Goal: Task Accomplishment & Management: Manage account settings

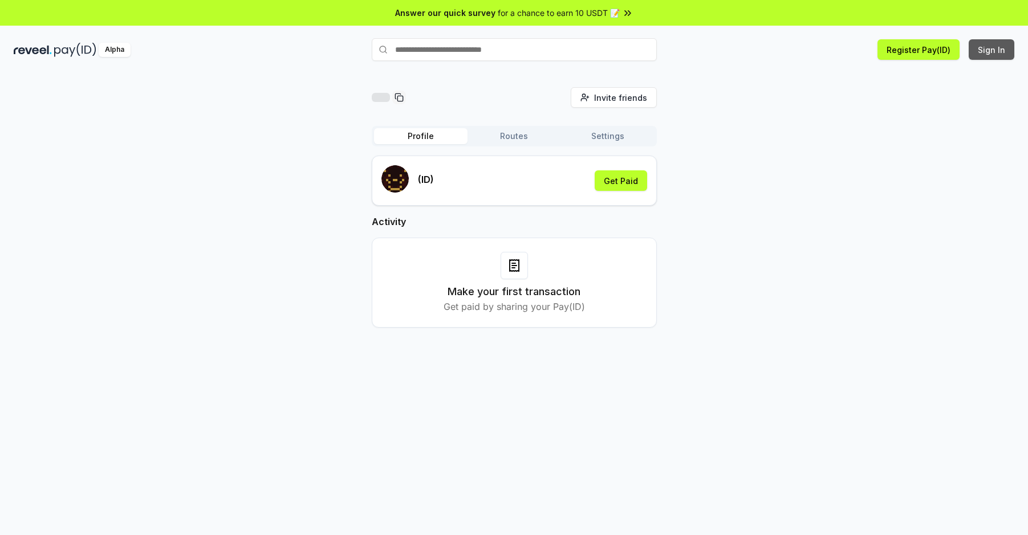
click at [999, 50] on button "Sign In" at bounding box center [991, 49] width 46 height 21
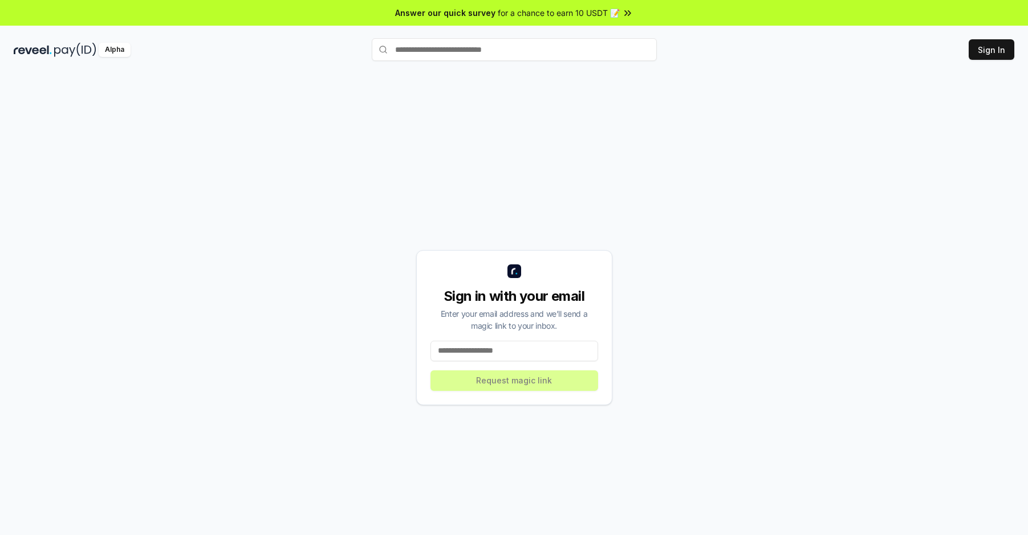
click at [486, 350] on input at bounding box center [514, 351] width 168 height 21
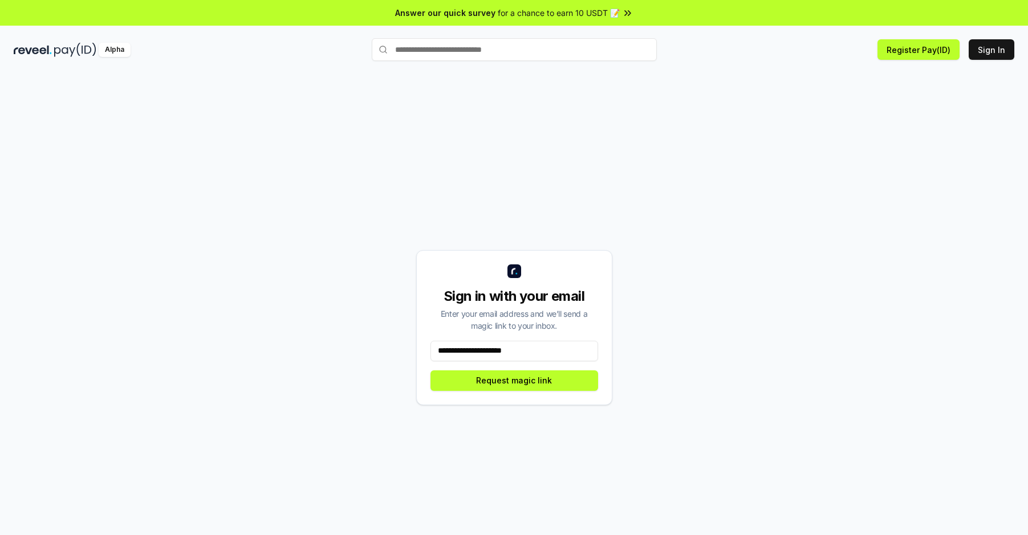
type input "**********"
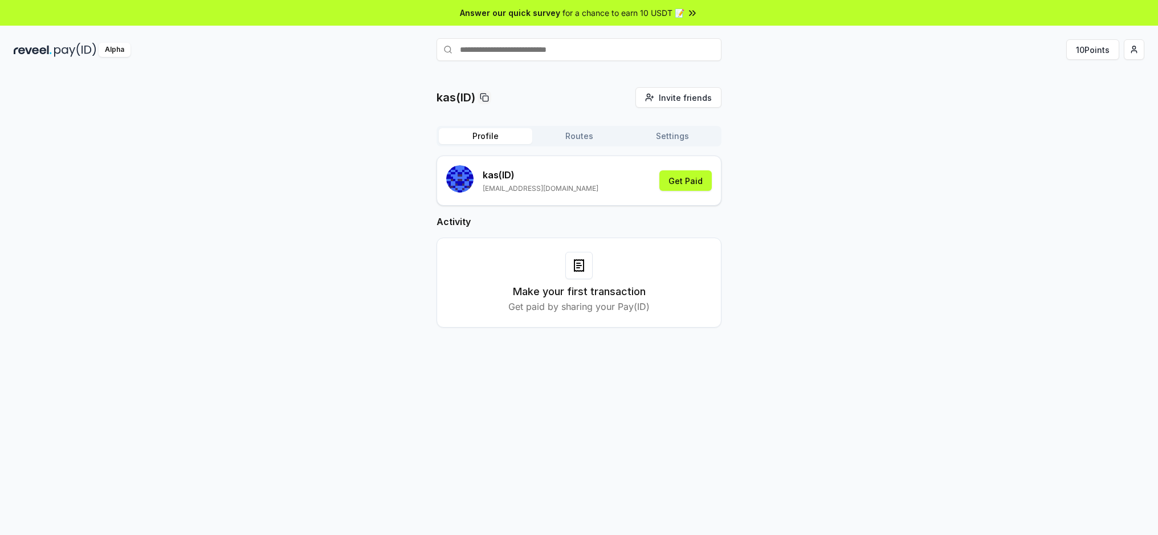
click at [580, 134] on button "Routes" at bounding box center [578, 136] width 93 height 16
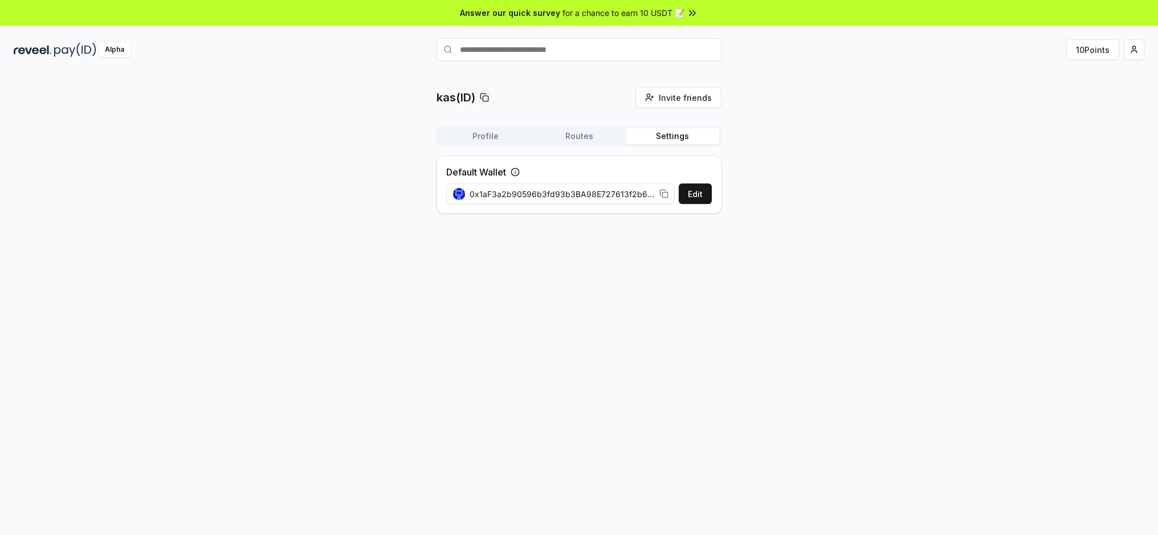
click at [661, 136] on button "Settings" at bounding box center [672, 136] width 93 height 16
click at [484, 141] on button "Profile" at bounding box center [485, 136] width 93 height 16
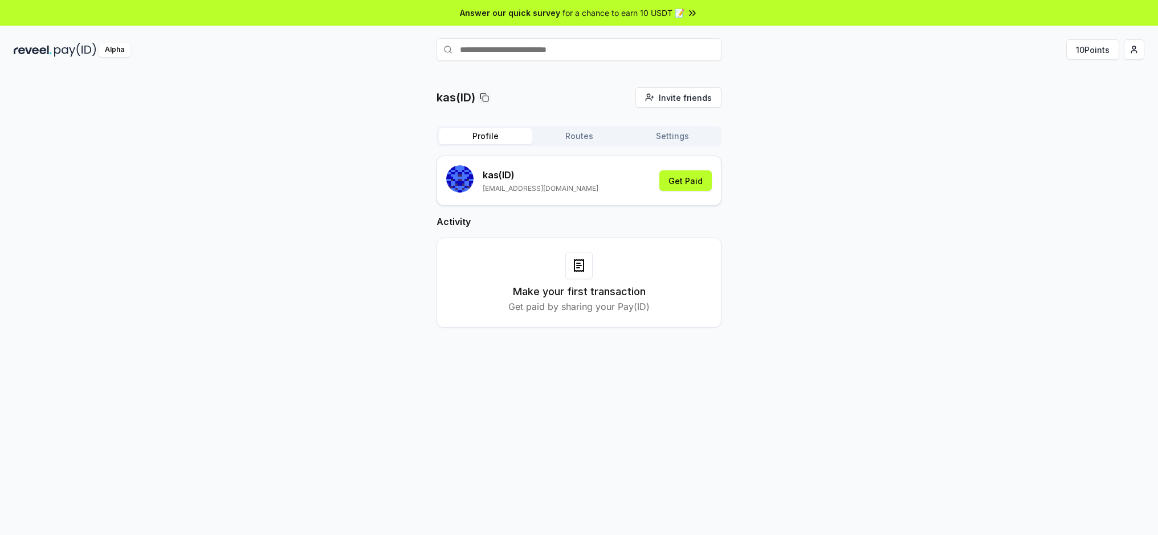
drag, startPoint x: 562, startPoint y: 209, endPoint x: 558, endPoint y: 189, distance: 20.3
click at [562, 206] on div "kas (ID) chenhaonan987@gmail.com Get Paid Activity Make your first transaction …" at bounding box center [579, 251] width 285 height 190
click at [558, 189] on p "chenhaonan987@gmail.com" at bounding box center [541, 188] width 116 height 9
click at [619, 186] on div "kas (ID) chenhaonan987@gmail.com Get Paid" at bounding box center [579, 180] width 266 height 31
click at [680, 184] on button "Get Paid" at bounding box center [685, 180] width 52 height 21
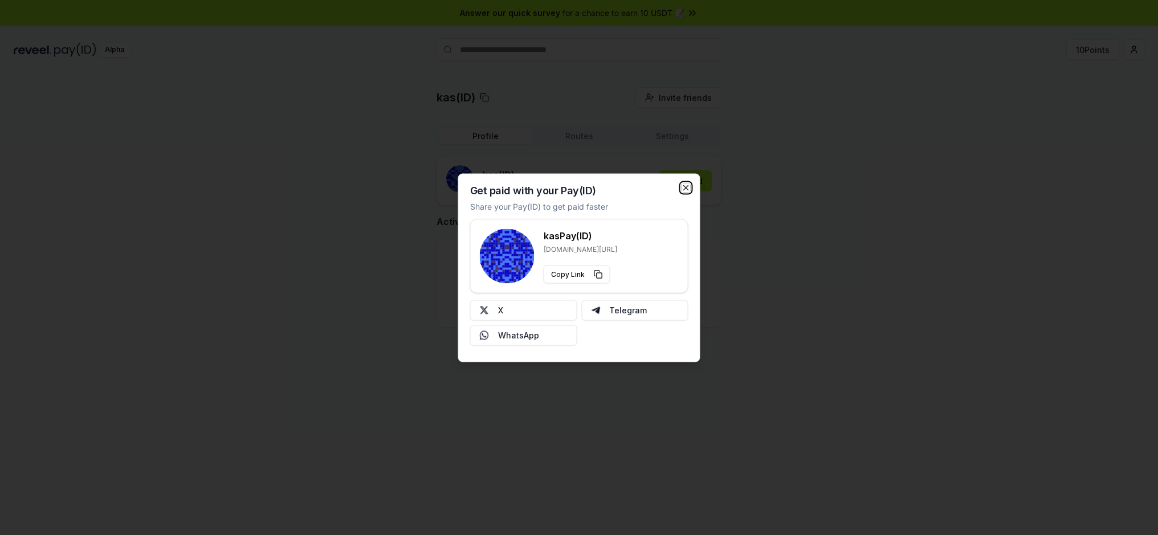
click at [688, 187] on icon "button" at bounding box center [686, 187] width 9 height 9
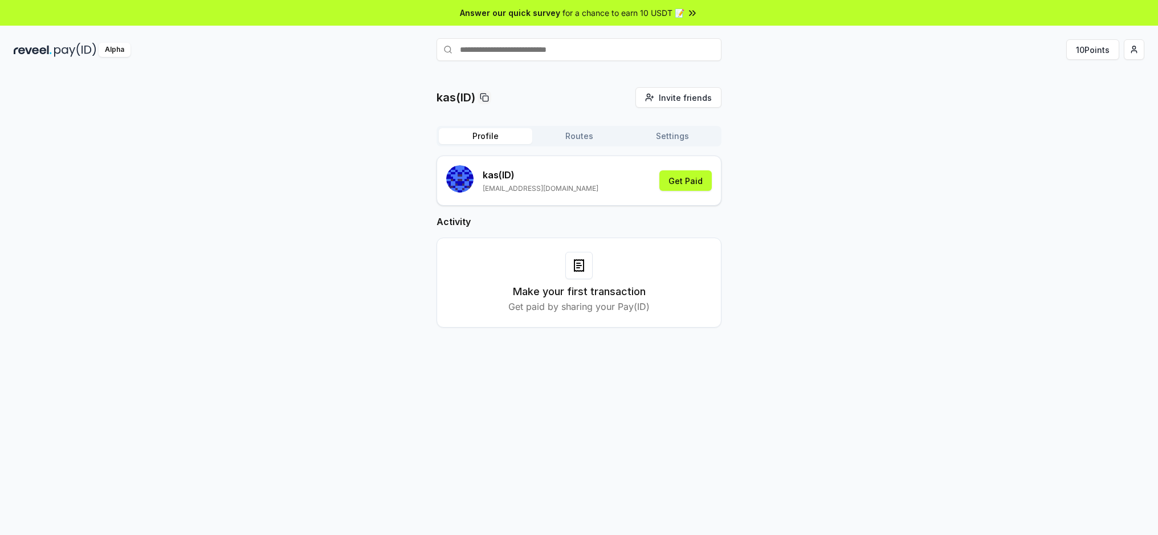
click at [687, 14] on icon at bounding box center [692, 12] width 11 height 11
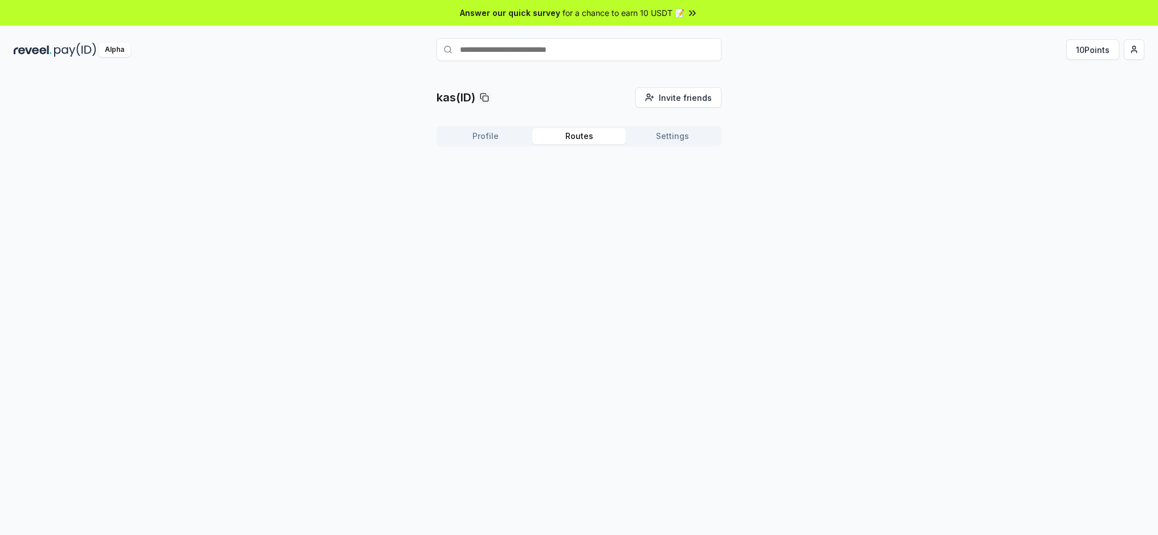
click at [580, 137] on button "Routes" at bounding box center [578, 136] width 93 height 16
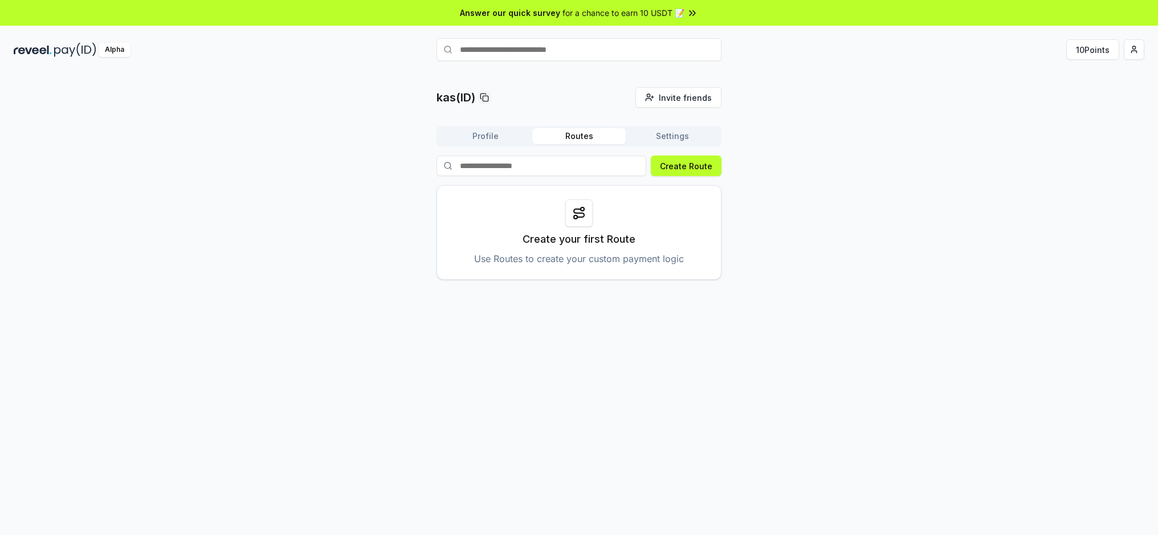
drag, startPoint x: 590, startPoint y: 215, endPoint x: 541, endPoint y: 116, distance: 110.9
click at [590, 215] on div at bounding box center [578, 212] width 27 height 27
